Goal: Navigation & Orientation: Find specific page/section

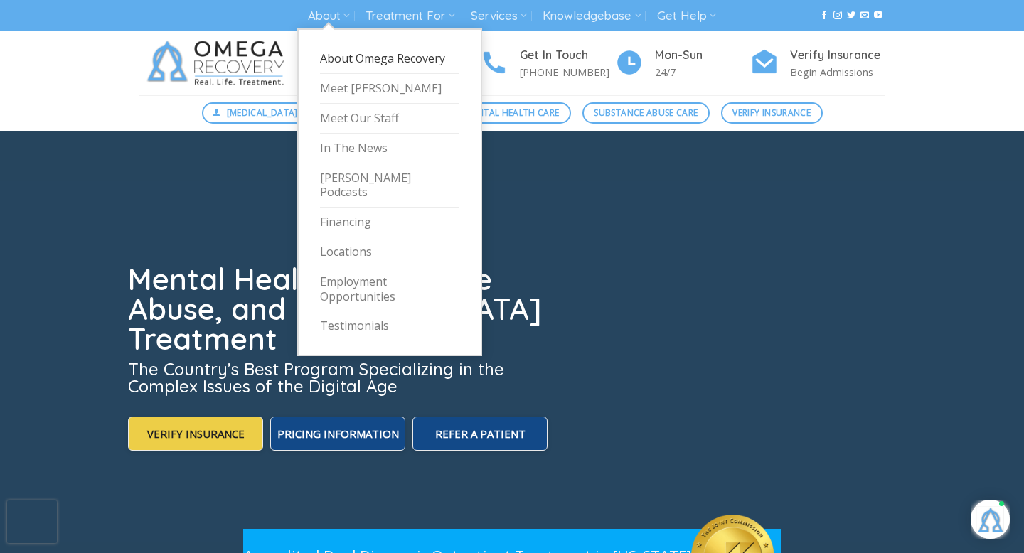
click at [345, 59] on link "About Omega Recovery" at bounding box center [389, 59] width 139 height 30
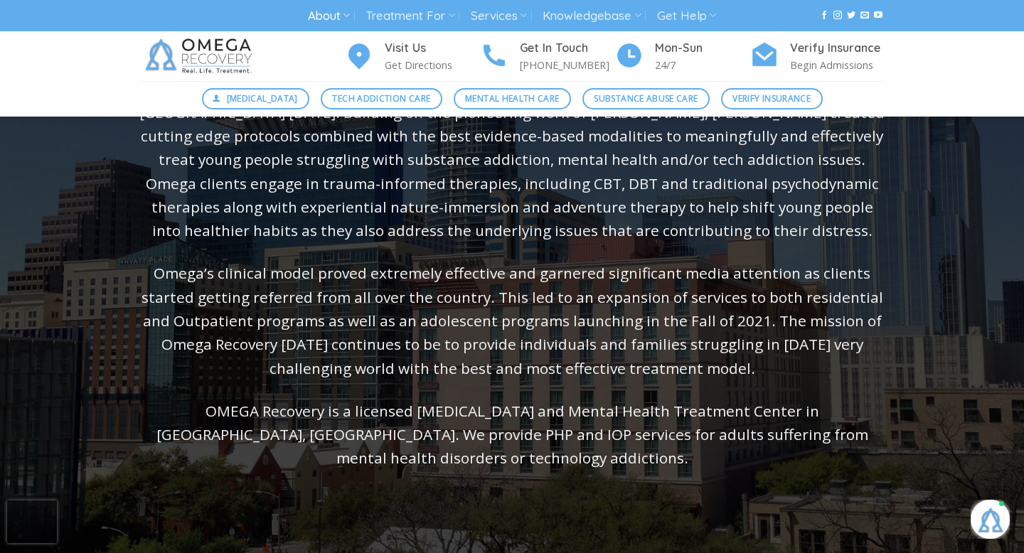
scroll to position [21, 0]
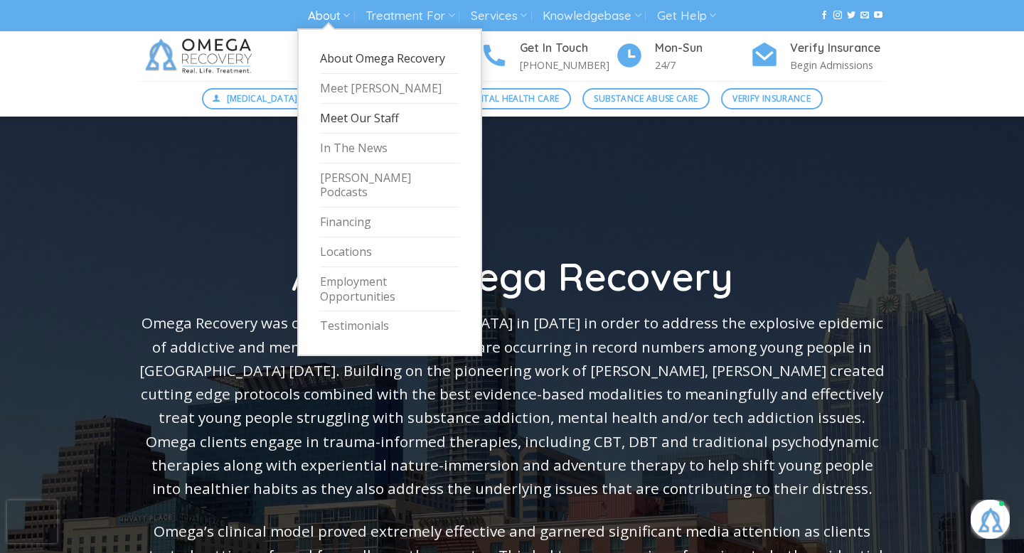
click at [374, 122] on link "Meet Our Staff" at bounding box center [389, 119] width 139 height 30
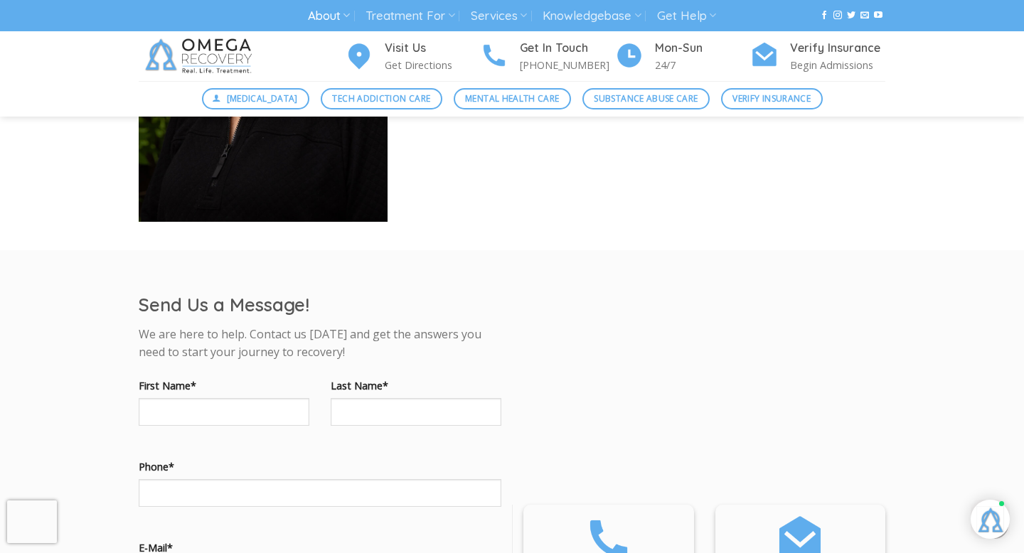
scroll to position [6089, 0]
